Goal: Transaction & Acquisition: Purchase product/service

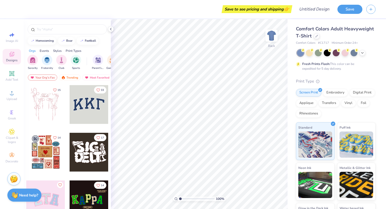
click at [12, 51] on icon at bounding box center [12, 54] width 6 height 6
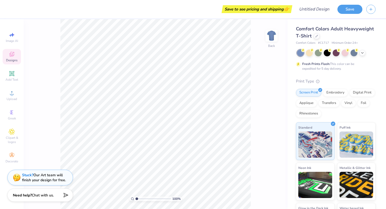
click at [9, 56] on icon at bounding box center [12, 54] width 6 height 6
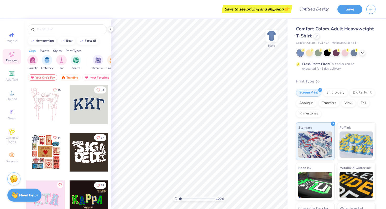
scroll to position [0, 0]
click at [317, 37] on icon at bounding box center [316, 35] width 3 height 3
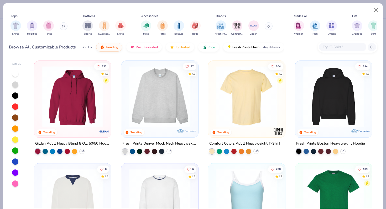
click at [64, 24] on button at bounding box center [64, 26] width 8 height 8
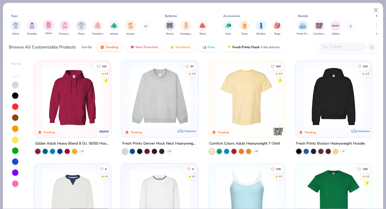
click at [49, 25] on img "filter for Tanks" at bounding box center [49, 25] width 6 height 6
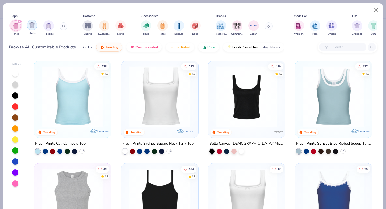
click at [33, 29] on div "filter for Shirts" at bounding box center [32, 25] width 10 height 10
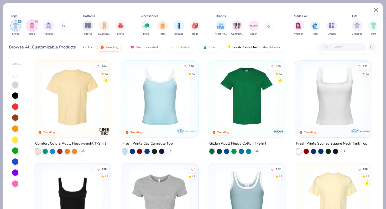
click at [19, 21] on icon "filter for Shirts" at bounding box center [20, 21] width 2 height 2
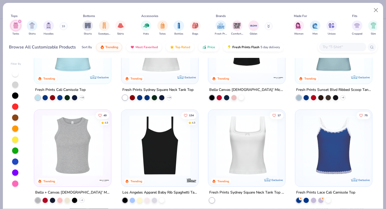
scroll to position [57, 0]
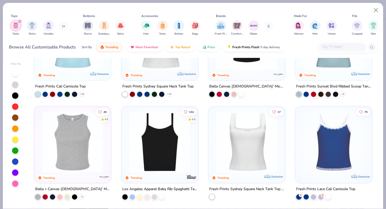
click at [22, 21] on div "filter for Tanks" at bounding box center [19, 21] width 5 height 5
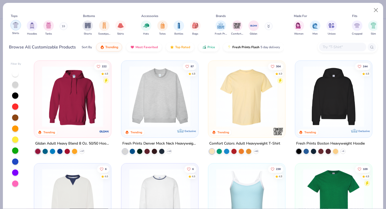
click at [18, 26] on img "filter for Shirts" at bounding box center [16, 25] width 6 height 6
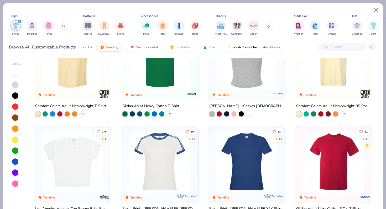
scroll to position [38, 0]
click at [259, 83] on div at bounding box center [246, 58] width 199 height 61
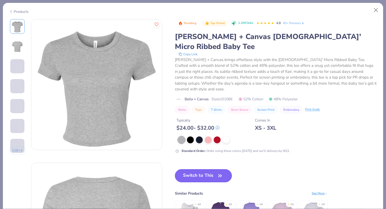
click at [203, 170] on button "Switch to This" at bounding box center [203, 176] width 57 height 13
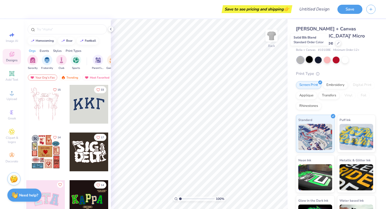
click at [310, 56] on div at bounding box center [309, 59] width 7 height 7
click at [317, 56] on div at bounding box center [318, 59] width 7 height 7
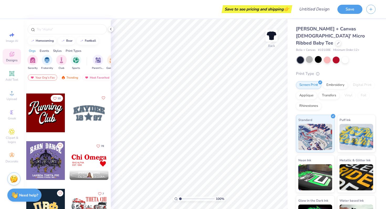
scroll to position [708, 0]
click at [51, 108] on div at bounding box center [45, 112] width 39 height 39
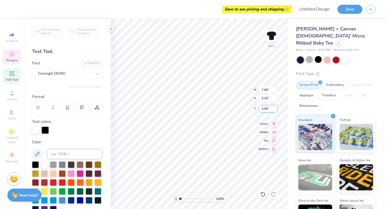
scroll to position [0, 0]
type textarea "She Means"
type input "3.86"
type input "2.89"
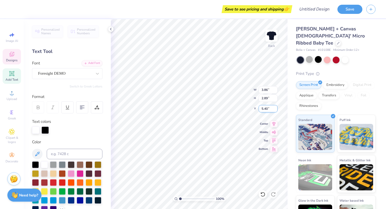
type input "5.40"
type textarea "Business"
click at [16, 61] on span "Designs" at bounding box center [12, 60] width 12 height 4
type textarea "Businss"
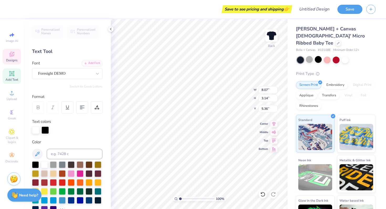
scroll to position [0, 0]
click at [8, 62] on div "Designs" at bounding box center [12, 56] width 18 height 15
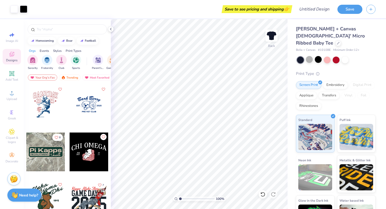
scroll to position [1100, 0]
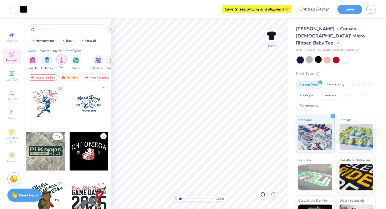
click at [60, 64] on div "filter for Club" at bounding box center [61, 59] width 10 height 10
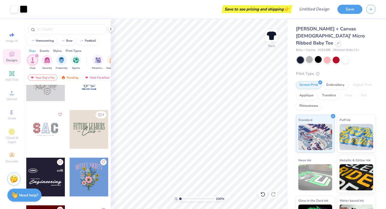
scroll to position [119, 0]
click at [86, 138] on div at bounding box center [89, 129] width 39 height 39
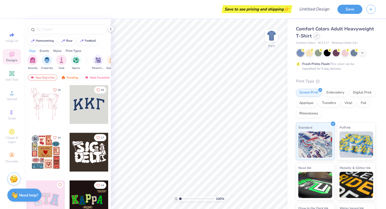
click at [317, 37] on div at bounding box center [317, 36] width 6 height 6
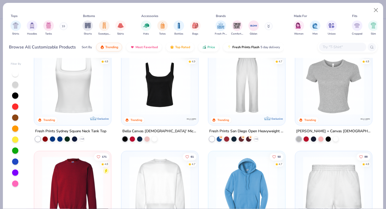
scroll to position [217, 0]
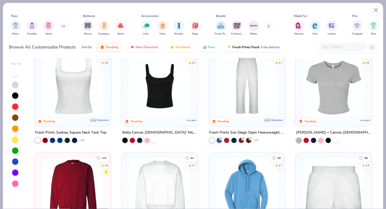
click at [340, 86] on img at bounding box center [333, 85] width 66 height 61
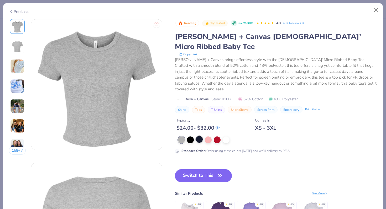
click at [198, 136] on div at bounding box center [199, 139] width 7 height 7
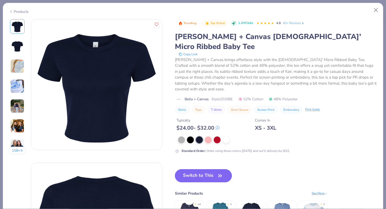
click at [197, 170] on button "Switch to This" at bounding box center [203, 176] width 57 height 13
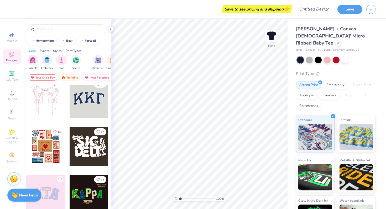
scroll to position [6, 0]
click at [60, 64] on div "filter for Club" at bounding box center [61, 59] width 10 height 10
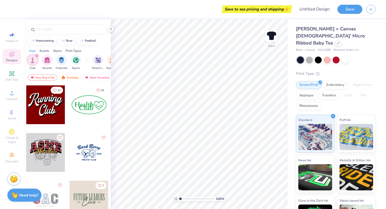
scroll to position [8, 0]
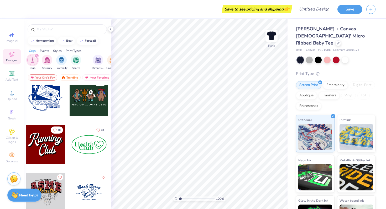
click at [52, 146] on div at bounding box center [45, 144] width 39 height 39
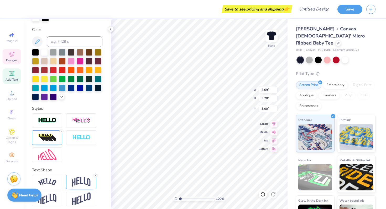
scroll to position [116, 0]
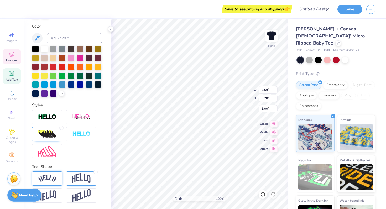
click at [51, 183] on div at bounding box center [47, 179] width 30 height 14
type input "8.58"
type input "2.98"
type input "3.12"
click at [73, 178] on img at bounding box center [81, 179] width 18 height 10
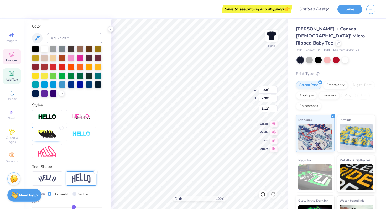
type input "7.69"
type input "3.20"
type input "3.00"
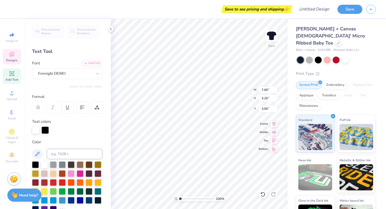
scroll to position [0, 0]
type textarea "She Means"
type input "3.86"
type input "2.89"
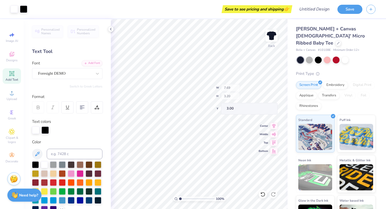
type input "5.40"
type textarea "Business"
type input "10.92"
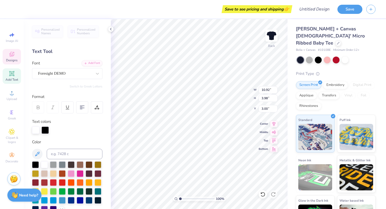
type input "3.98"
type input "3.00"
type input "7.40"
type input "2.69"
type input "3.14"
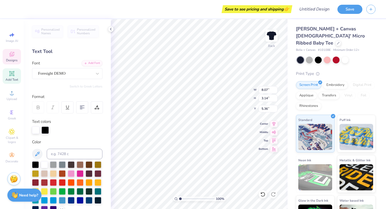
type input "8.07"
type input "3.14"
type input "5.36"
type input "6.29"
type input "2.45"
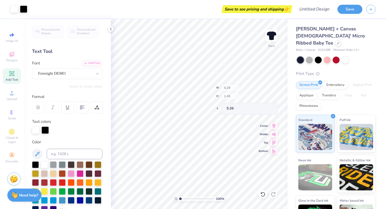
type input "5.51"
click at [306, 56] on div at bounding box center [309, 59] width 7 height 7
click at [301, 57] on div at bounding box center [300, 60] width 7 height 7
click at [319, 56] on div at bounding box center [318, 59] width 7 height 7
click at [330, 57] on div at bounding box center [336, 60] width 78 height 7
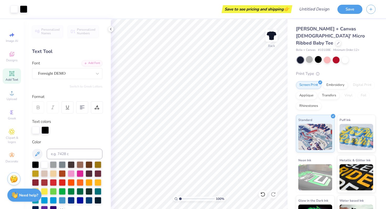
click at [340, 58] on div "Bella + Canvas [DEMOGRAPHIC_DATA]' Micro Ribbed Baby Tee Bella + Canvas # 1010B…" at bounding box center [336, 129] width 80 height 208
click at [338, 56] on div "Bella + Canvas [DEMOGRAPHIC_DATA]' Micro Ribbed Baby Tee Bella + Canvas # 1010B…" at bounding box center [336, 129] width 80 height 208
click at [337, 56] on div at bounding box center [336, 59] width 7 height 7
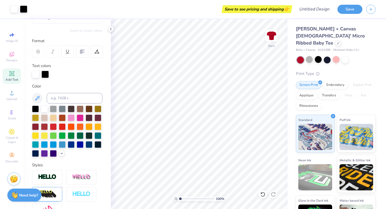
scroll to position [0, 0]
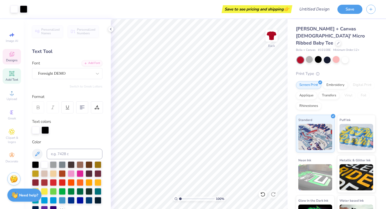
click at [10, 57] on icon at bounding box center [12, 54] width 6 height 6
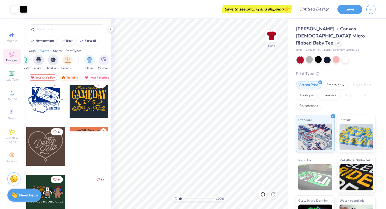
scroll to position [245, 0]
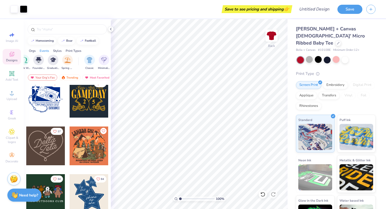
click at [48, 157] on div at bounding box center [45, 146] width 39 height 39
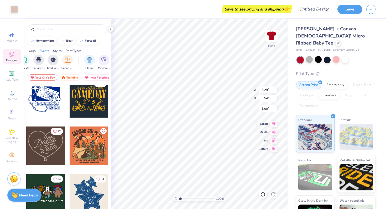
type input "2.45"
type input "5.51"
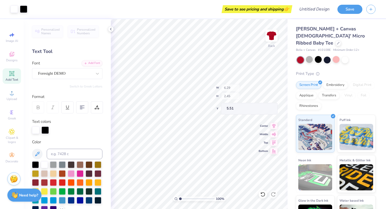
type input "5.54"
type input "10.10"
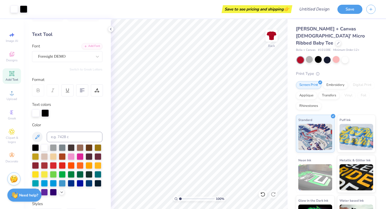
scroll to position [0, 0]
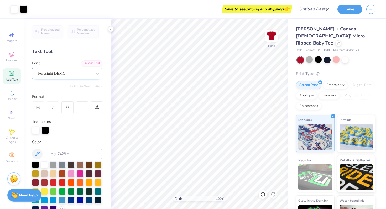
click at [73, 73] on div "Foresight DEMO" at bounding box center [65, 74] width 55 height 8
click at [333, 56] on div at bounding box center [336, 59] width 7 height 7
click at [324, 56] on div at bounding box center [327, 59] width 7 height 7
